Goal: Find specific fact: Find specific fact

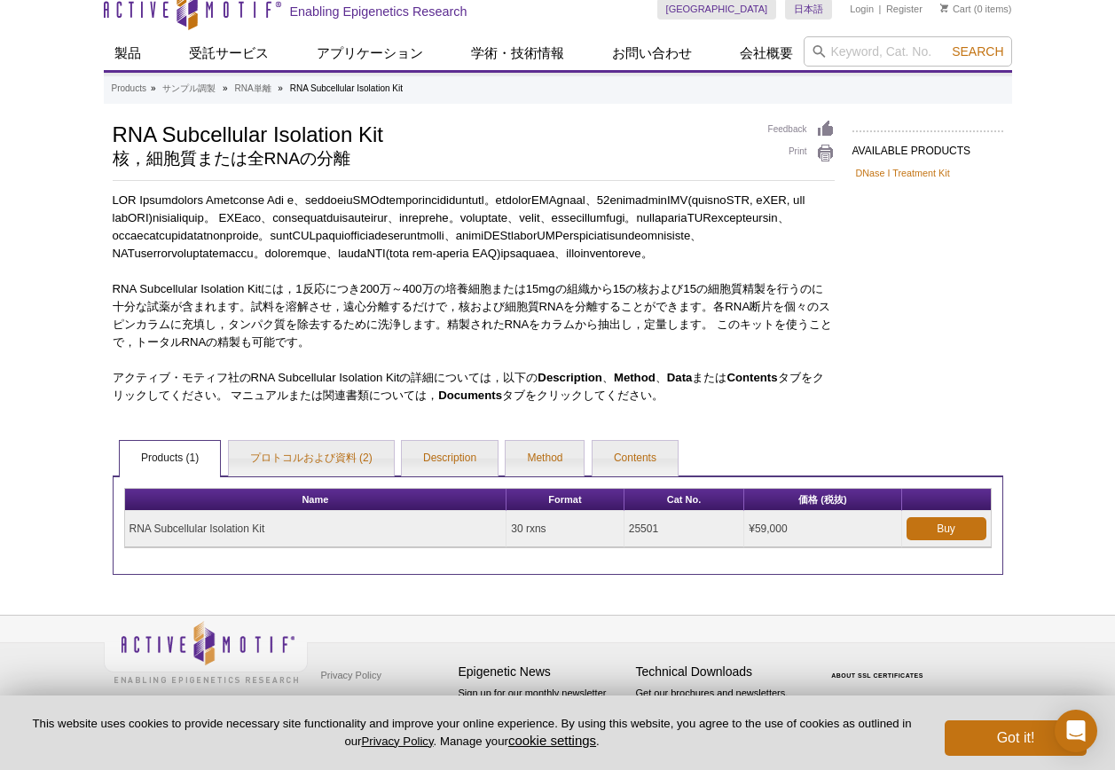
click at [639, 527] on td "25501" at bounding box center [685, 529] width 120 height 36
copy td "25501"
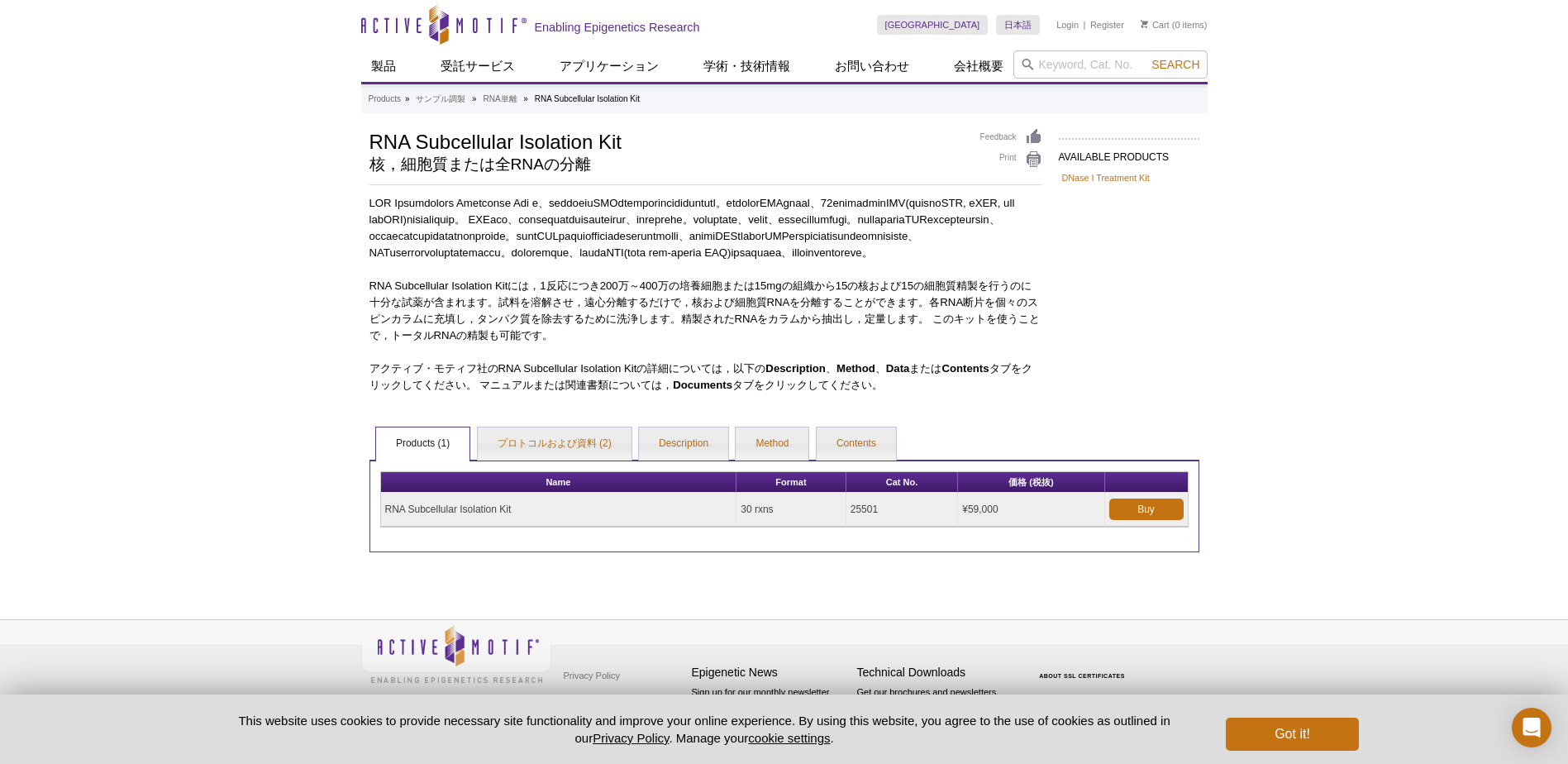
scroll to position [45, 0]
click at [855, 526] on td "25501" at bounding box center [902, 510] width 112 height 34
copy td "25501"
